Goal: Find specific page/section: Find specific page/section

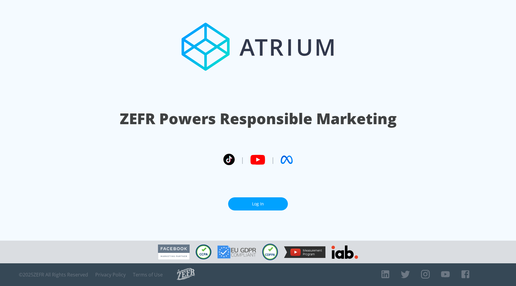
click at [249, 192] on section "ZEFR Powers Responsible Marketing | | Log In" at bounding box center [258, 120] width 516 height 241
click at [249, 199] on link "Log In" at bounding box center [258, 203] width 60 height 13
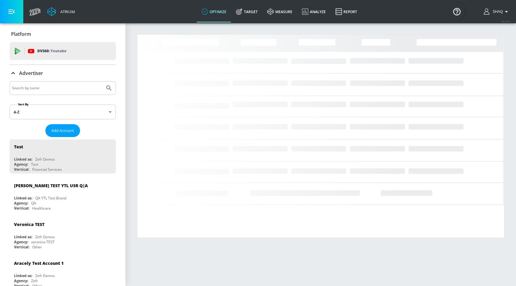
click at [48, 85] on input "Search by name" at bounding box center [57, 88] width 91 height 8
